Goal: Task Accomplishment & Management: Complete application form

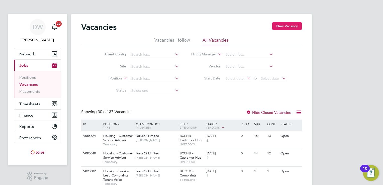
click at [293, 25] on button "New Vacancy" at bounding box center [287, 26] width 30 height 8
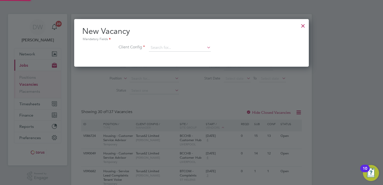
scroll to position [47, 235]
click at [164, 47] on input at bounding box center [180, 48] width 62 height 8
click at [176, 56] on li "Housing Maintenance Solutions Ltd" at bounding box center [180, 54] width 62 height 7
type input "Housing Maintenance Solutions Ltd"
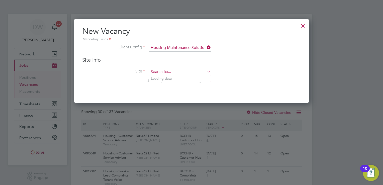
click at [158, 71] on input at bounding box center [180, 72] width 62 height 8
click at [171, 78] on li "IHCLS - Estates Cleaning - Sheltered" at bounding box center [180, 78] width 62 height 7
type input "IHCLS - Estates Cleaning - Sheltered"
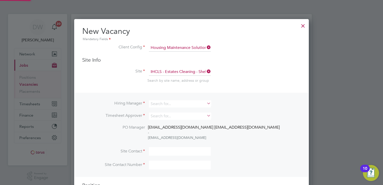
scroll to position [196, 235]
click at [163, 103] on input at bounding box center [180, 103] width 62 height 7
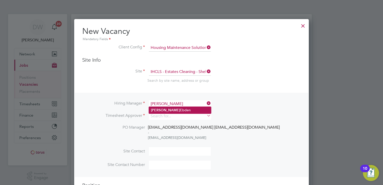
click at [166, 108] on li "Danielle Ebden" at bounding box center [180, 110] width 62 height 7
type input "Danielle Ebden"
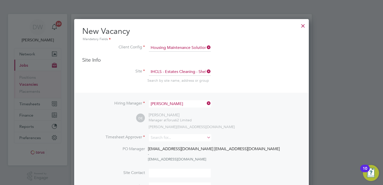
scroll to position [218, 235]
click at [163, 136] on input at bounding box center [180, 137] width 62 height 7
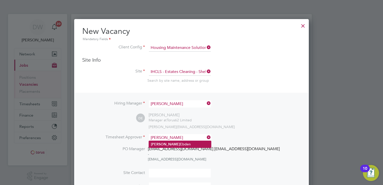
click at [164, 143] on b "Danielle" at bounding box center [165, 144] width 29 height 4
type input "Danielle Ebden"
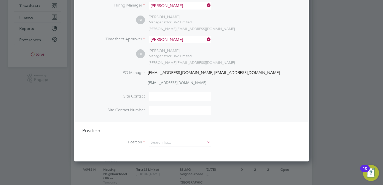
scroll to position [98, 0]
click at [165, 143] on input at bounding box center [180, 142] width 62 height 8
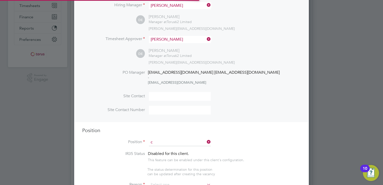
scroll to position [717, 235]
type input "cLEANER"
drag, startPoint x: 170, startPoint y: 140, endPoint x: 139, endPoint y: 142, distance: 31.1
click at [139, 142] on li "Position cLEANER" at bounding box center [191, 144] width 218 height 13
type input "C"
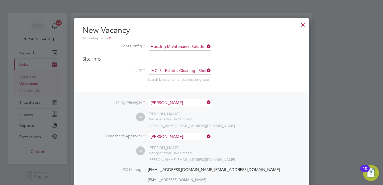
scroll to position [0, 0]
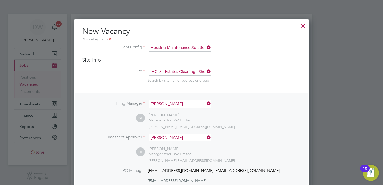
click at [303, 27] on div at bounding box center [302, 24] width 9 height 9
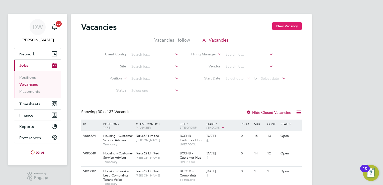
click at [287, 28] on button "New Vacancy" at bounding box center [287, 26] width 30 height 8
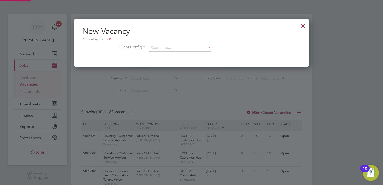
scroll to position [47, 235]
click at [156, 47] on input at bounding box center [180, 48] width 62 height 8
click at [161, 53] on li "Housing Maintenance Solutions Ltd" at bounding box center [180, 54] width 62 height 7
type input "Housing Maintenance Solutions Ltd"
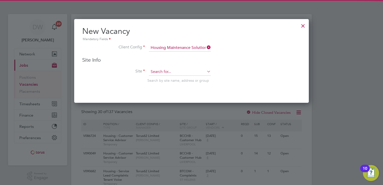
click at [163, 69] on input at bounding box center [180, 72] width 62 height 8
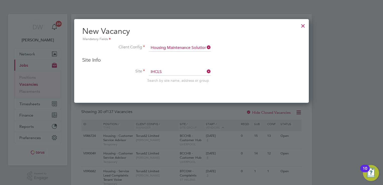
click at [173, 78] on li "IHCLS - Estates Cleaning - Sheltered" at bounding box center [180, 78] width 62 height 7
type input "IHCLS - Estates Cleaning - Sheltered"
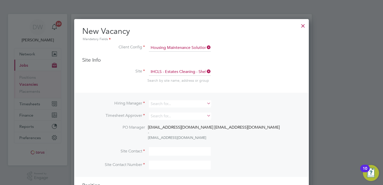
scroll to position [196, 235]
click at [168, 102] on input at bounding box center [180, 103] width 62 height 7
click at [164, 109] on li "Danielle Ebden" at bounding box center [180, 110] width 62 height 7
type input "Danielle Ebden"
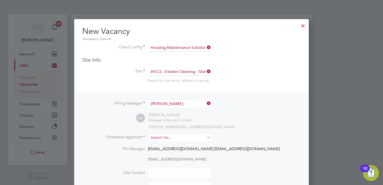
click at [159, 137] on input at bounding box center [180, 137] width 62 height 7
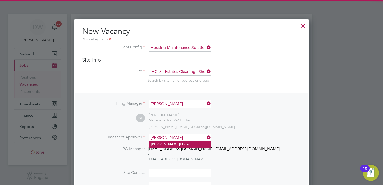
click at [165, 143] on li "Danielle Ebden" at bounding box center [180, 144] width 62 height 7
type input "Danielle Ebden"
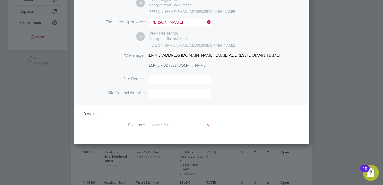
scroll to position [119, 0]
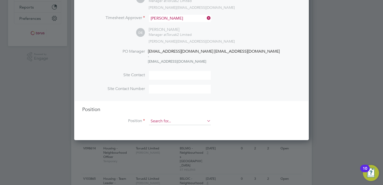
click at [160, 121] on input at bounding box center [180, 121] width 62 height 8
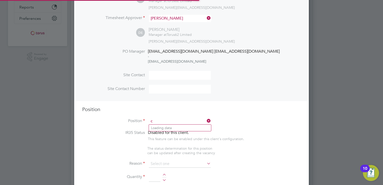
scroll to position [717, 235]
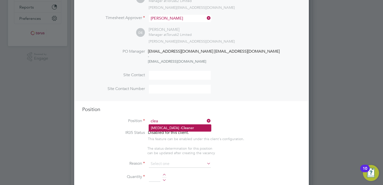
click at [160, 125] on li "HMS - Clea ner" at bounding box center [180, 127] width 62 height 7
type input "HMS - Cleaner"
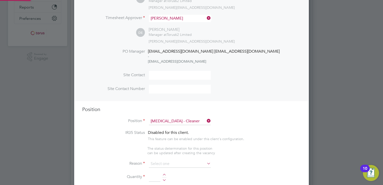
type textarea "Working across various building, cleaning duties. Previous experience working a…"
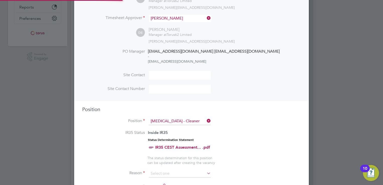
scroll to position [0, 0]
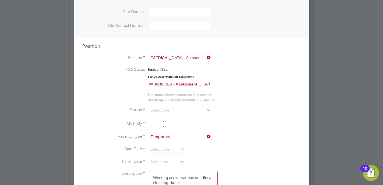
click at [164, 119] on li "Quantity" at bounding box center [191, 126] width 218 height 14
click at [163, 120] on div at bounding box center [164, 122] width 4 height 4
type input "2"
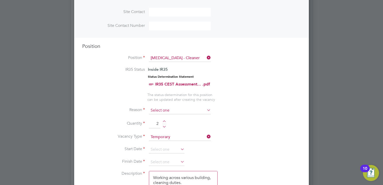
click at [163, 109] on input at bounding box center [180, 111] width 62 height 8
click at [166, 111] on input at bounding box center [180, 111] width 62 height 8
click at [185, 108] on input at bounding box center [180, 111] width 62 height 8
click at [206, 108] on icon at bounding box center [206, 109] width 0 height 7
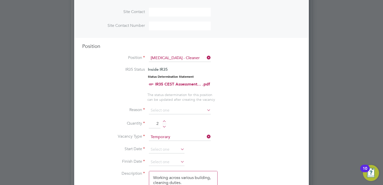
click at [237, 118] on li "Reason" at bounding box center [191, 113] width 218 height 13
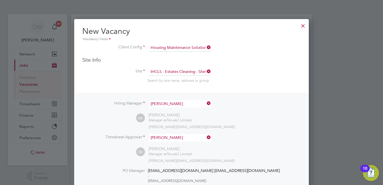
click at [300, 29] on div at bounding box center [302, 24] width 9 height 9
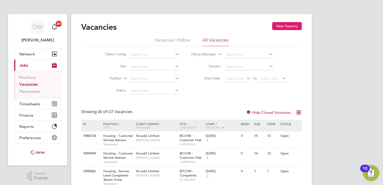
click at [284, 25] on button "New Vacancy" at bounding box center [287, 26] width 30 height 8
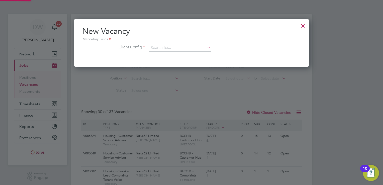
scroll to position [47, 235]
click at [158, 48] on input at bounding box center [180, 48] width 62 height 8
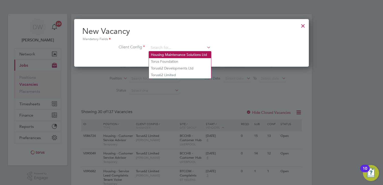
click at [170, 55] on li "Housing Maintenance Solutions Ltd" at bounding box center [180, 54] width 62 height 7
type input "Housing Maintenance Solutions Ltd"
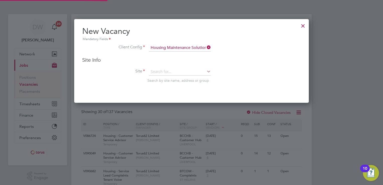
scroll to position [83, 235]
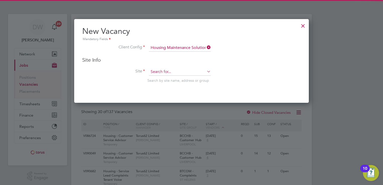
click at [157, 73] on input at bounding box center [180, 72] width 62 height 8
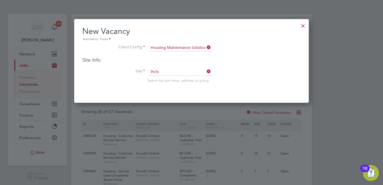
click at [157, 76] on b "IHCLS" at bounding box center [156, 78] width 10 height 4
type input "IHCLS - Estates Cleaning - Sheltered"
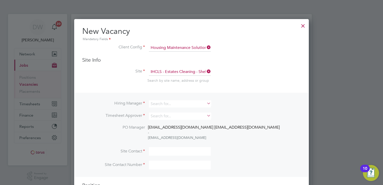
scroll to position [196, 235]
click at [165, 101] on input at bounding box center [180, 103] width 62 height 7
click at [163, 112] on b "Danielle" at bounding box center [165, 110] width 29 height 4
type input "Danielle Ebden"
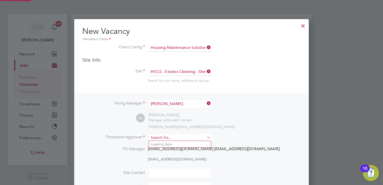
click at [157, 134] on input at bounding box center [180, 137] width 62 height 7
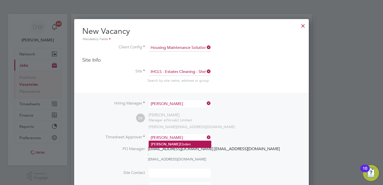
click at [163, 143] on b "Danielle" at bounding box center [165, 144] width 29 height 4
type input "Danielle Ebden"
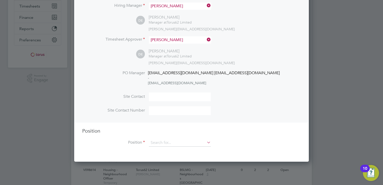
scroll to position [100, 0]
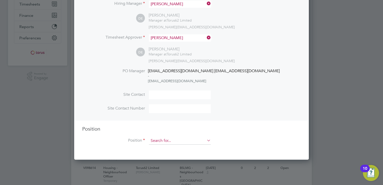
click at [160, 140] on input at bounding box center [180, 141] width 62 height 8
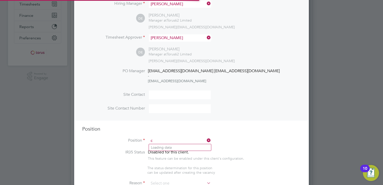
scroll to position [717, 235]
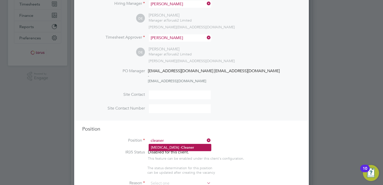
click at [181, 145] on b "Cleaner" at bounding box center [187, 147] width 13 height 4
type input "HMS - Cleaner"
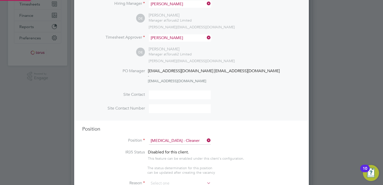
type textarea "Working across various building, cleaning duties. Previous experience working a…"
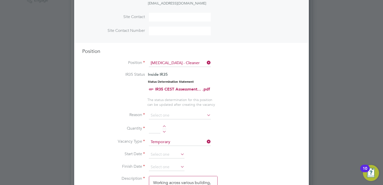
click at [164, 125] on div at bounding box center [164, 127] width 4 height 4
type input "2"
click at [179, 112] on input at bounding box center [180, 116] width 62 height 8
click at [171, 165] on li "Replacement" at bounding box center [180, 167] width 62 height 7
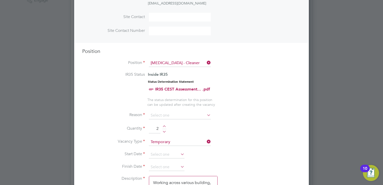
type input "Replacement"
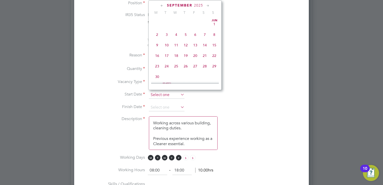
click at [163, 94] on input at bounding box center [167, 95] width 36 height 8
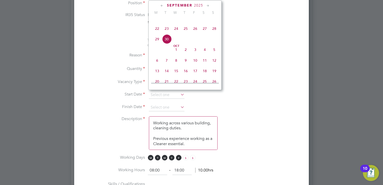
click at [156, 65] on span "6" at bounding box center [157, 61] width 10 height 10
type input "06 Oct 2025"
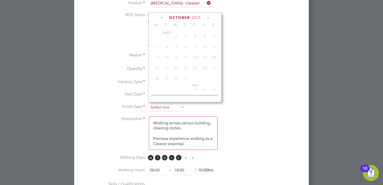
click at [159, 105] on input at bounding box center [167, 108] width 36 height 8
click at [209, 18] on icon at bounding box center [207, 18] width 5 height 6
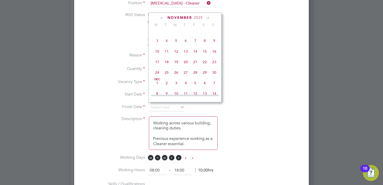
click at [209, 18] on icon at bounding box center [207, 18] width 5 height 6
click at [157, 34] on span "Dec 1" at bounding box center [157, 29] width 10 height 10
type input "01 Dec 2025"
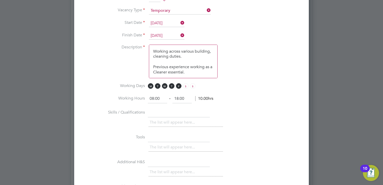
scroll to position [1, 0]
drag, startPoint x: 150, startPoint y: 48, endPoint x: 215, endPoint y: 92, distance: 78.3
click at [215, 92] on ng-container "IR35 Status Inside IR35 Status Determination Statement IR35 CEST Assessment... …" at bounding box center [191, 94] width 218 height 307
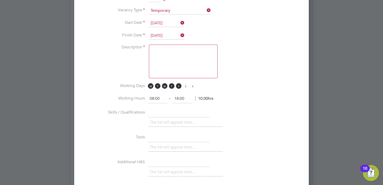
scroll to position [0, 0]
paste textarea "estate cleaning"
type textarea "estate cleaning"
click at [159, 111] on input "text" at bounding box center [179, 112] width 62 height 9
type input "Cleaning Experience"
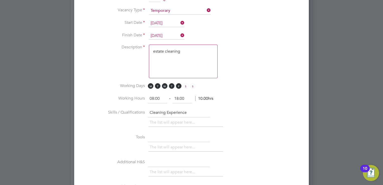
click at [155, 48] on textarea "estate cleaning" at bounding box center [183, 62] width 69 height 34
type textarea "Estate cleaning"
click at [175, 137] on input "text" at bounding box center [179, 137] width 62 height 9
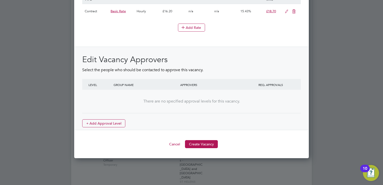
scroll to position [582, 0]
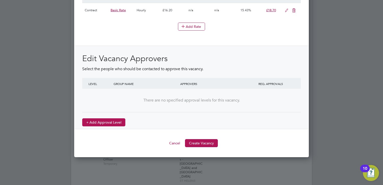
type input "n/a"
click at [101, 118] on button "+ Add Approval Level" at bounding box center [103, 122] width 43 height 8
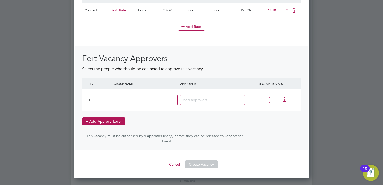
scroll to position [739, 235]
click at [137, 99] on input at bounding box center [145, 99] width 64 height 11
type input "Contract Manager"
click at [196, 97] on input at bounding box center [210, 99] width 55 height 7
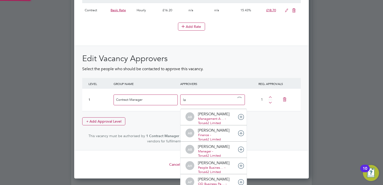
scroll to position [5, 35]
type input "Ian"
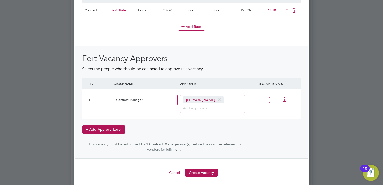
click at [110, 126] on button "+ Add Approval Level" at bounding box center [103, 129] width 43 height 8
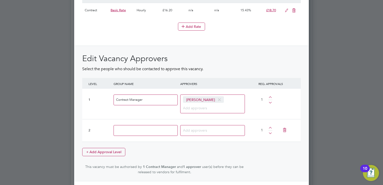
click at [141, 128] on input at bounding box center [145, 130] width 64 height 11
type input "People Services BP"
click at [202, 127] on input at bounding box center [198, 130] width 31 height 7
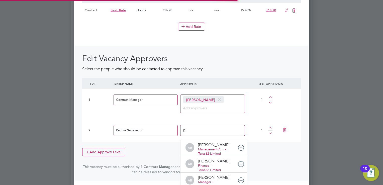
type input "Ki"
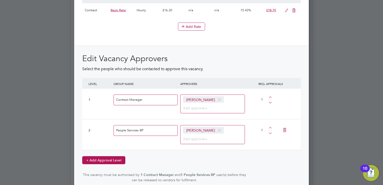
click at [95, 157] on button "+ Add Approval Level" at bounding box center [103, 160] width 43 height 8
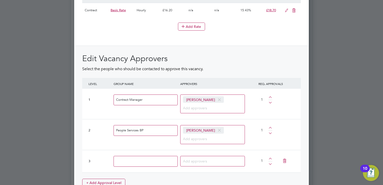
click at [125, 159] on input at bounding box center [145, 161] width 64 height 11
type input "C"
type input "Finance"
type input "Call"
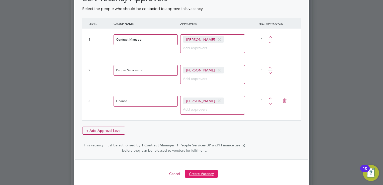
click at [201, 172] on button "Create Vacancy" at bounding box center [201, 173] width 33 height 8
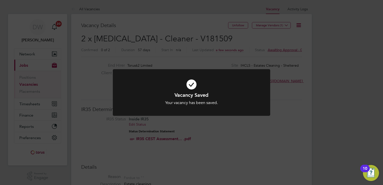
click at [264, 76] on div at bounding box center [191, 92] width 157 height 47
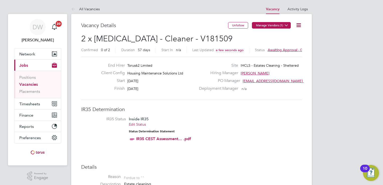
click at [268, 24] on button "Manage Vendors (1)" at bounding box center [271, 25] width 39 height 7
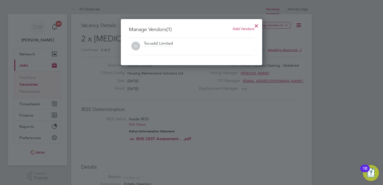
click at [240, 29] on span "Add Vendors" at bounding box center [243, 28] width 22 height 5
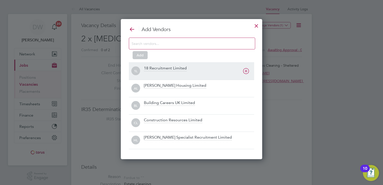
click at [165, 68] on div "18 Recruitment Limited" at bounding box center [165, 69] width 43 height 6
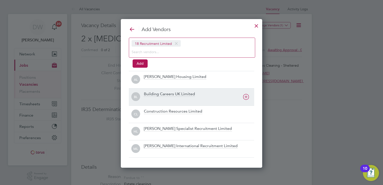
click at [183, 93] on div "Building Careers UK Limited" at bounding box center [169, 94] width 51 height 6
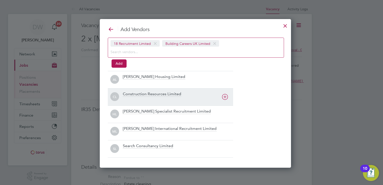
click at [161, 93] on div "Construction Resources Limited" at bounding box center [152, 94] width 58 height 6
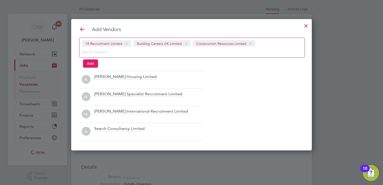
click at [93, 63] on button "Add" at bounding box center [90, 63] width 15 height 8
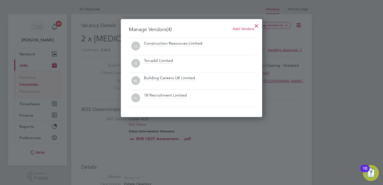
click at [255, 25] on div at bounding box center [256, 24] width 9 height 9
